Goal: Task Accomplishment & Management: Use online tool/utility

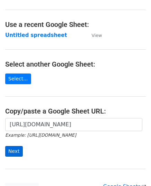
scroll to position [69, 0]
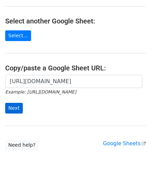
type input "[URL][DOMAIN_NAME]"
click at [15, 108] on input "Next" at bounding box center [14, 108] width 18 height 11
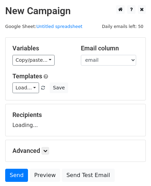
click at [3, 104] on main "New Campaign Daily emails left: 50 Google Sheet: Untitled spreadsheet Variables…" at bounding box center [75, 95] width 151 height 180
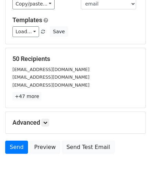
scroll to position [82, 0]
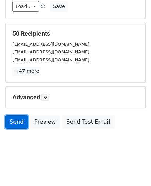
click at [13, 124] on link "Send" at bounding box center [16, 121] width 23 height 13
click at [14, 123] on link "Send" at bounding box center [16, 121] width 23 height 13
